Goal: Complete application form

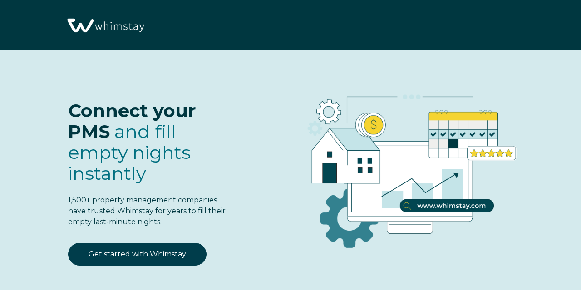
select select "US"
select select "Standard"
click at [137, 226] on span "1,500+ property management companies have trusted Whimstay for years to fill th…" at bounding box center [147, 211] width 158 height 30
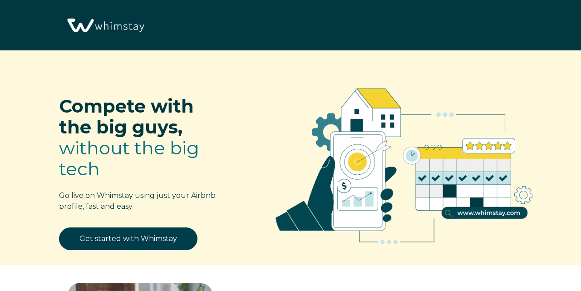
select select "US"
